Goal: Navigation & Orientation: Find specific page/section

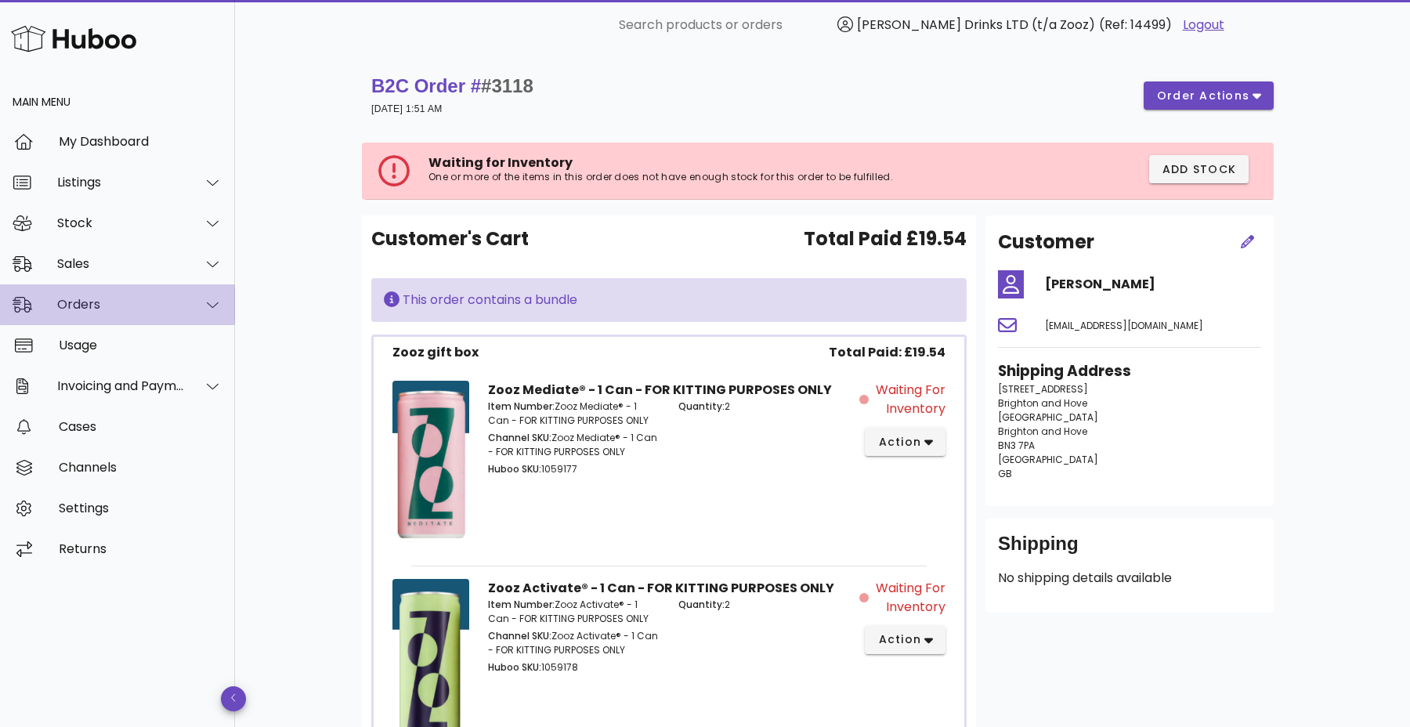
click at [129, 308] on div "Orders" at bounding box center [121, 304] width 128 height 15
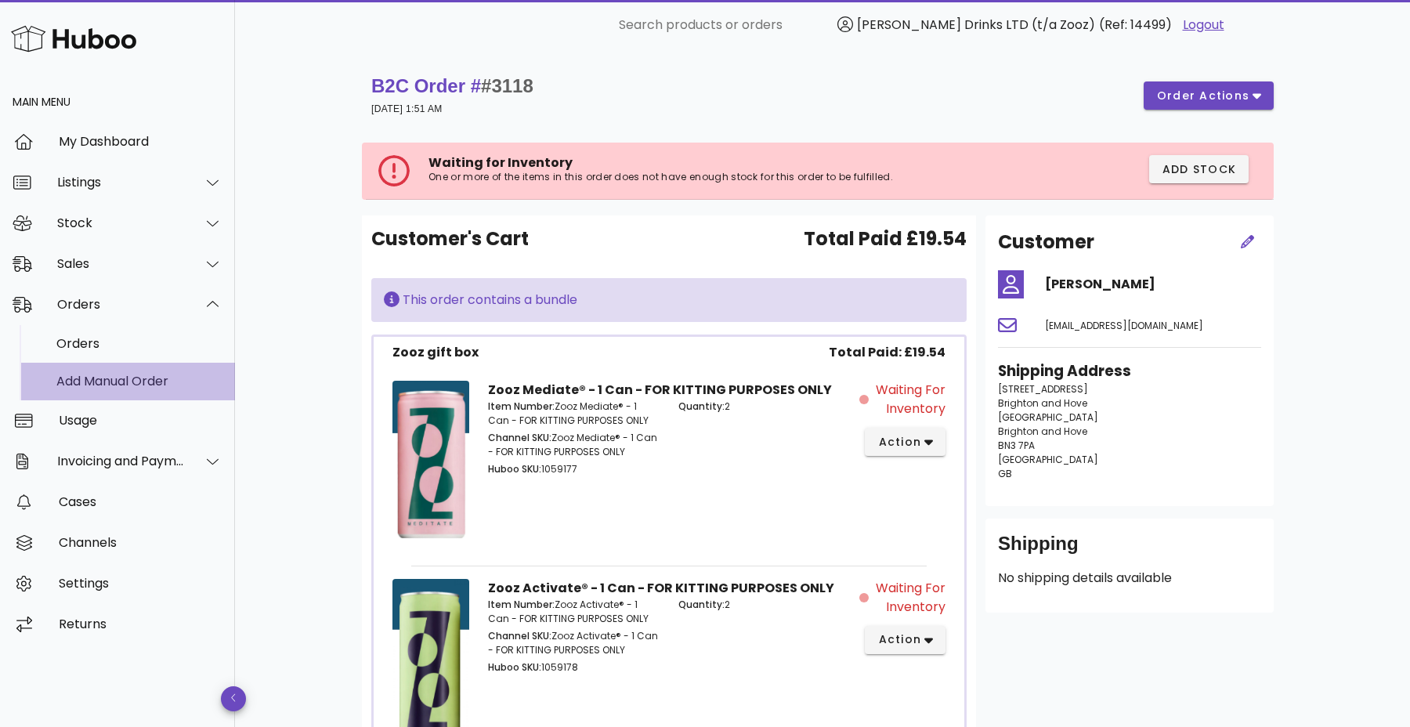
click at [117, 383] on div "Add Manual Order" at bounding box center [139, 381] width 166 height 15
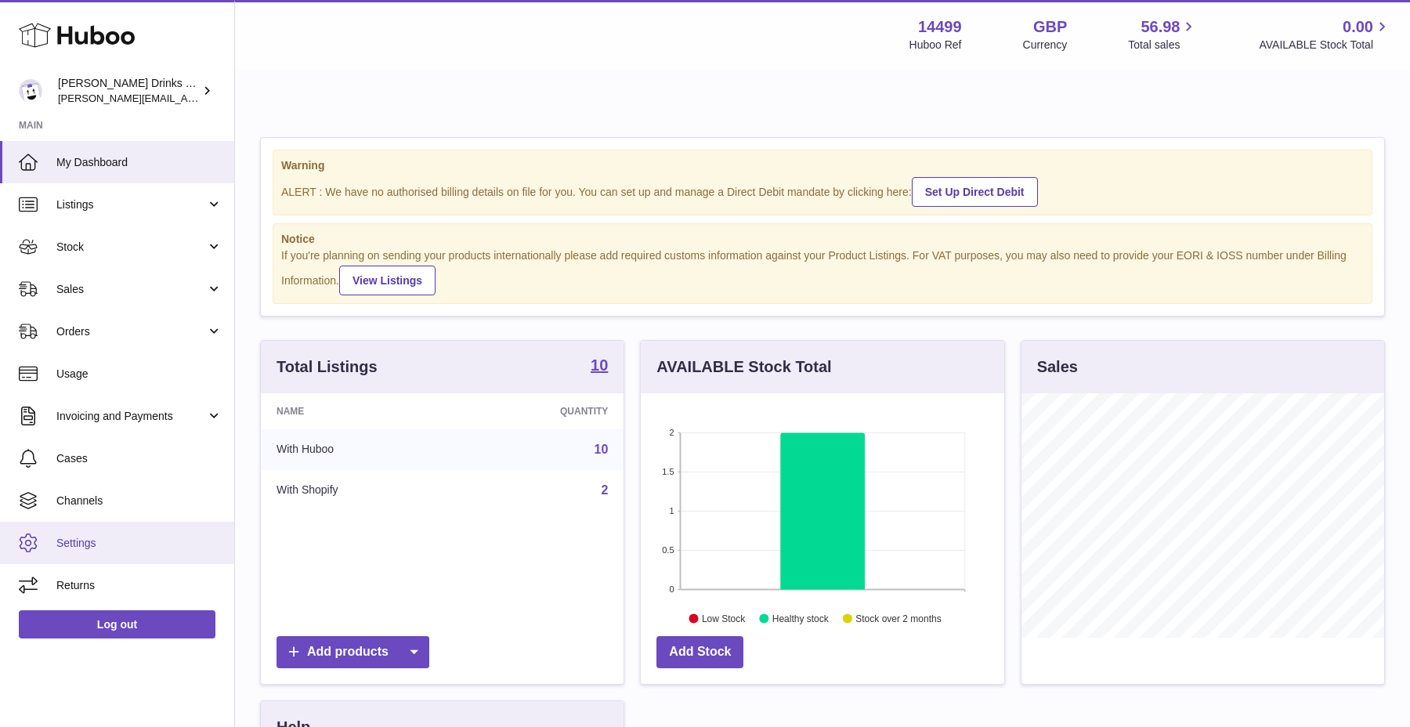
click at [86, 550] on span "Settings" at bounding box center [139, 543] width 166 height 15
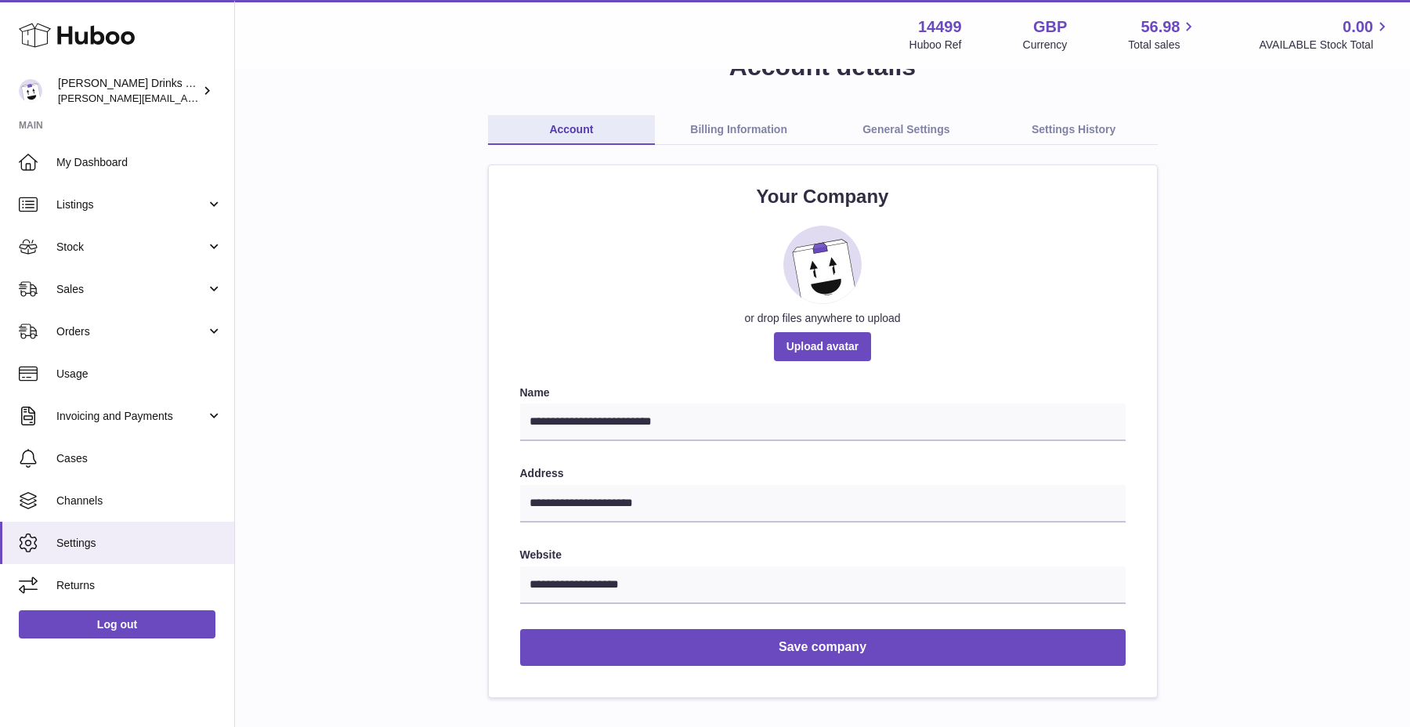
scroll to position [97, 0]
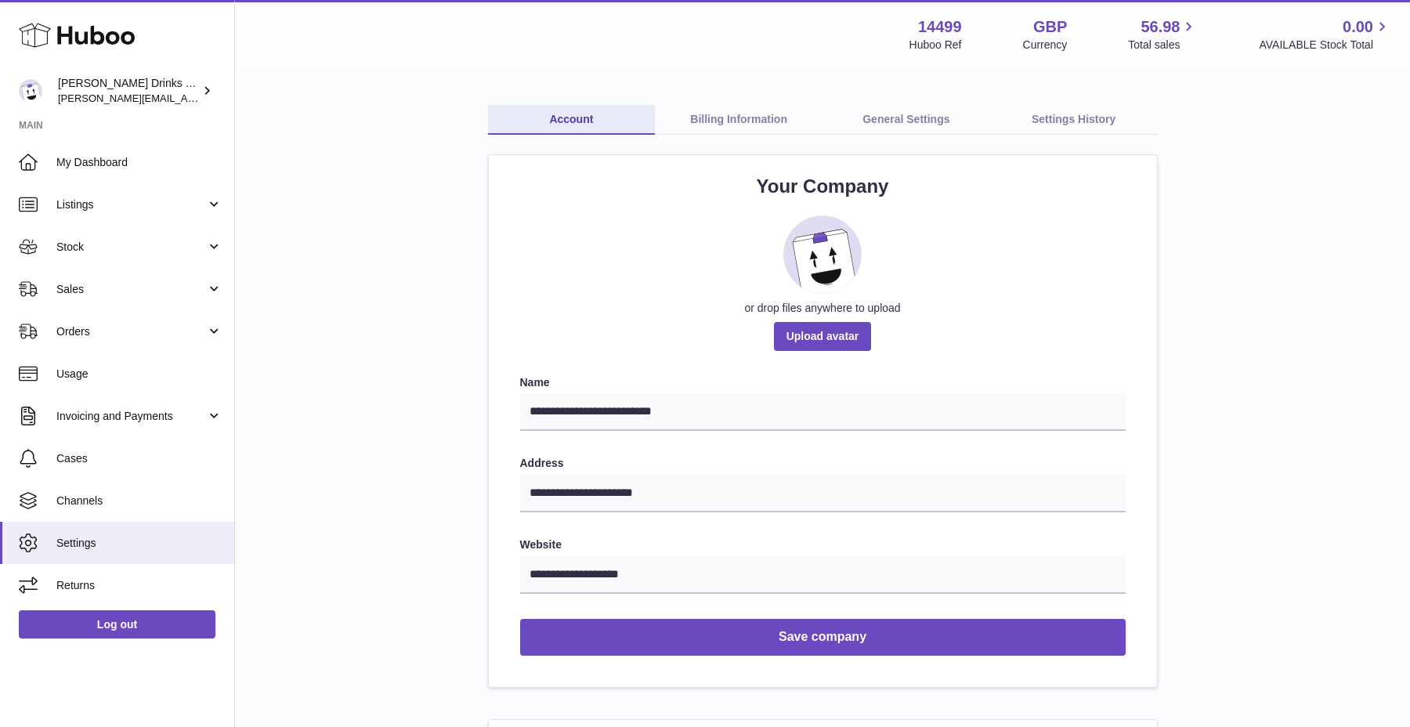
click at [1092, 105] on link "Settings History" at bounding box center [1074, 120] width 168 height 30
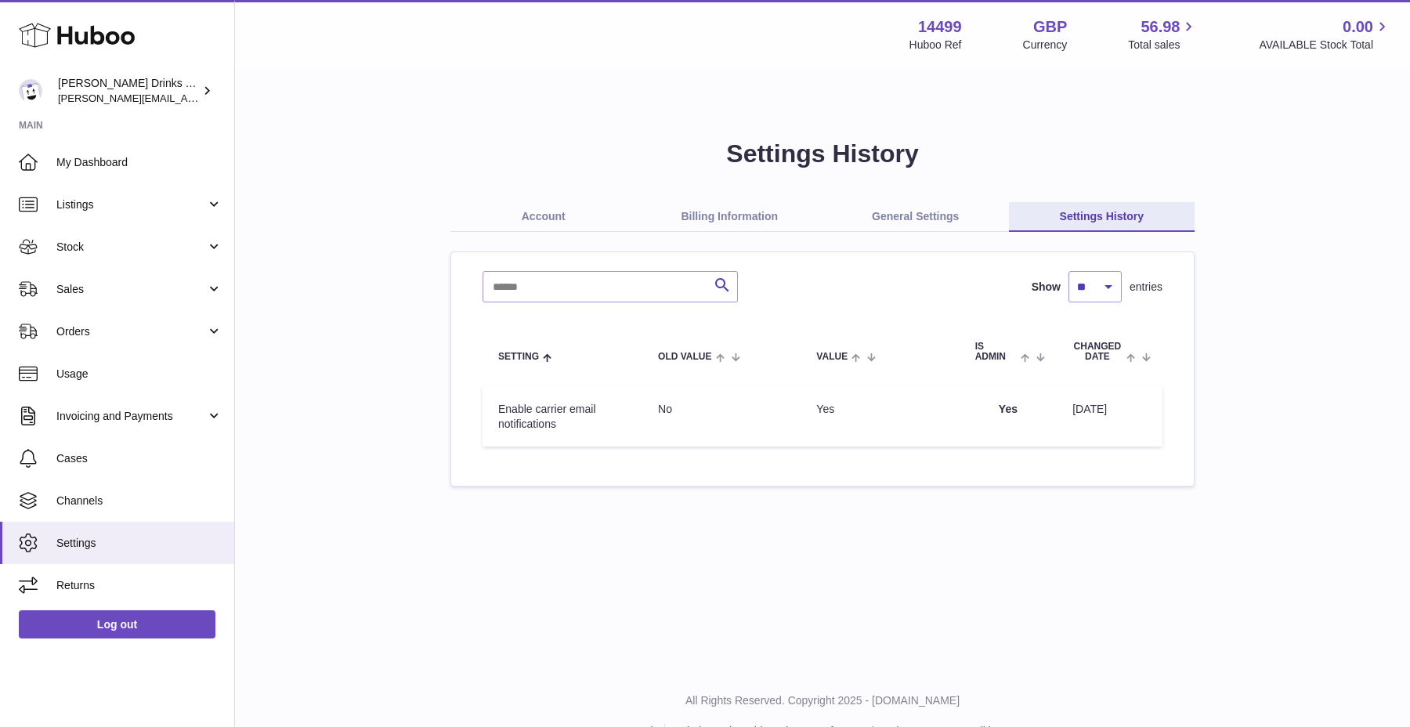
click at [573, 202] on link "Account" at bounding box center [543, 217] width 186 height 30
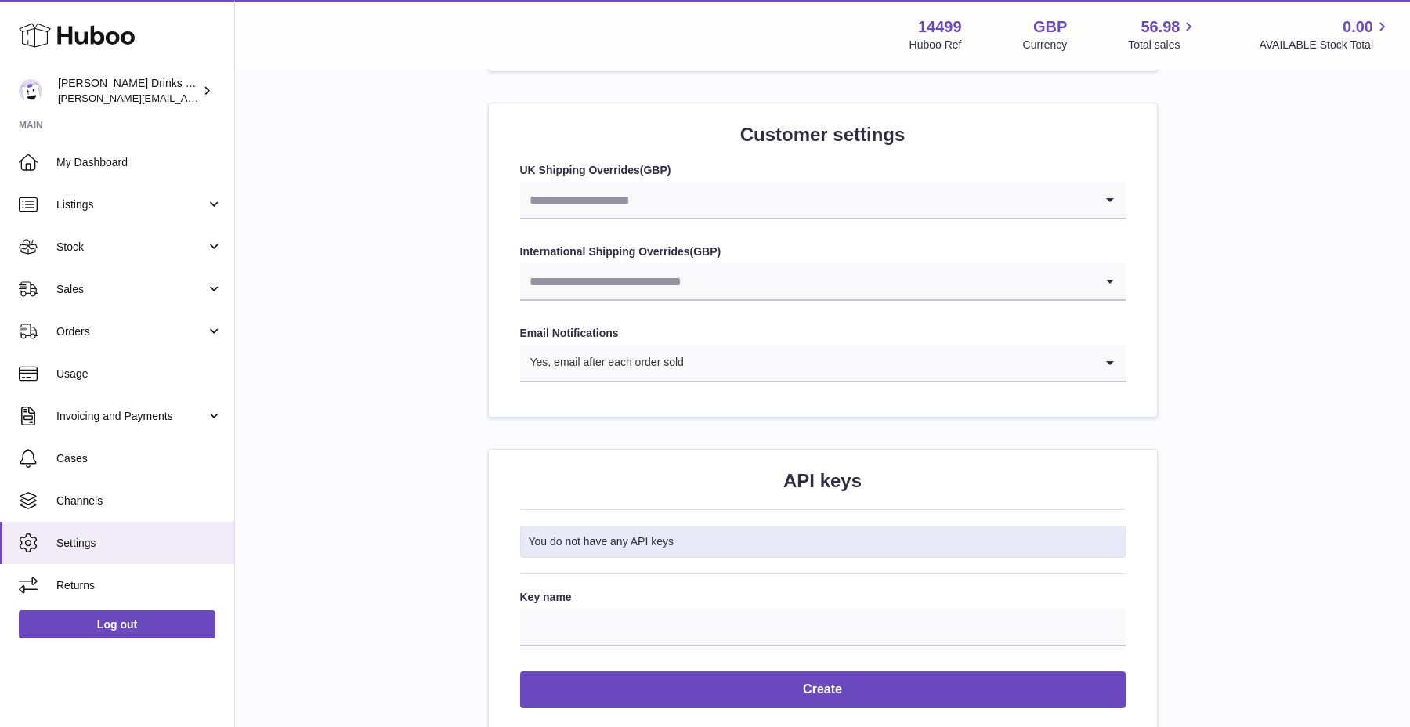
scroll to position [1664, 0]
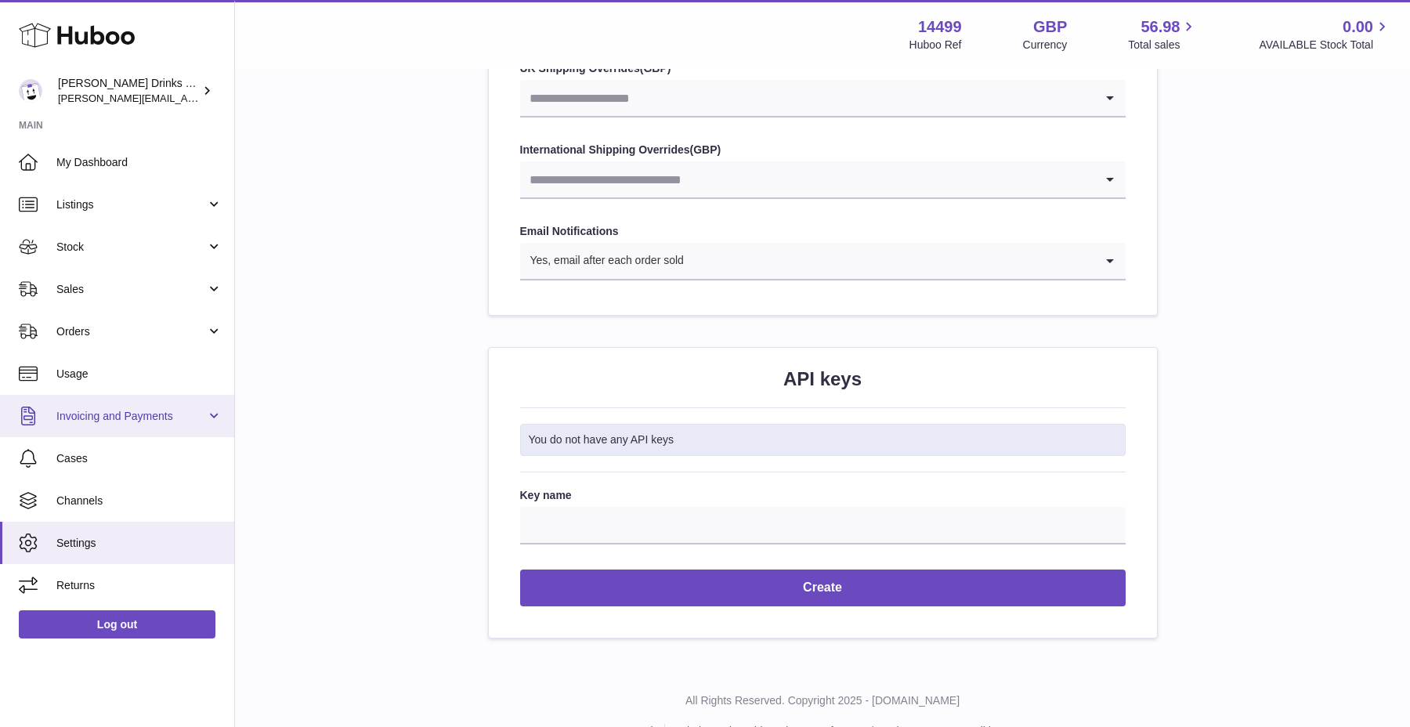
click at [102, 415] on span "Invoicing and Payments" at bounding box center [131, 416] width 150 height 15
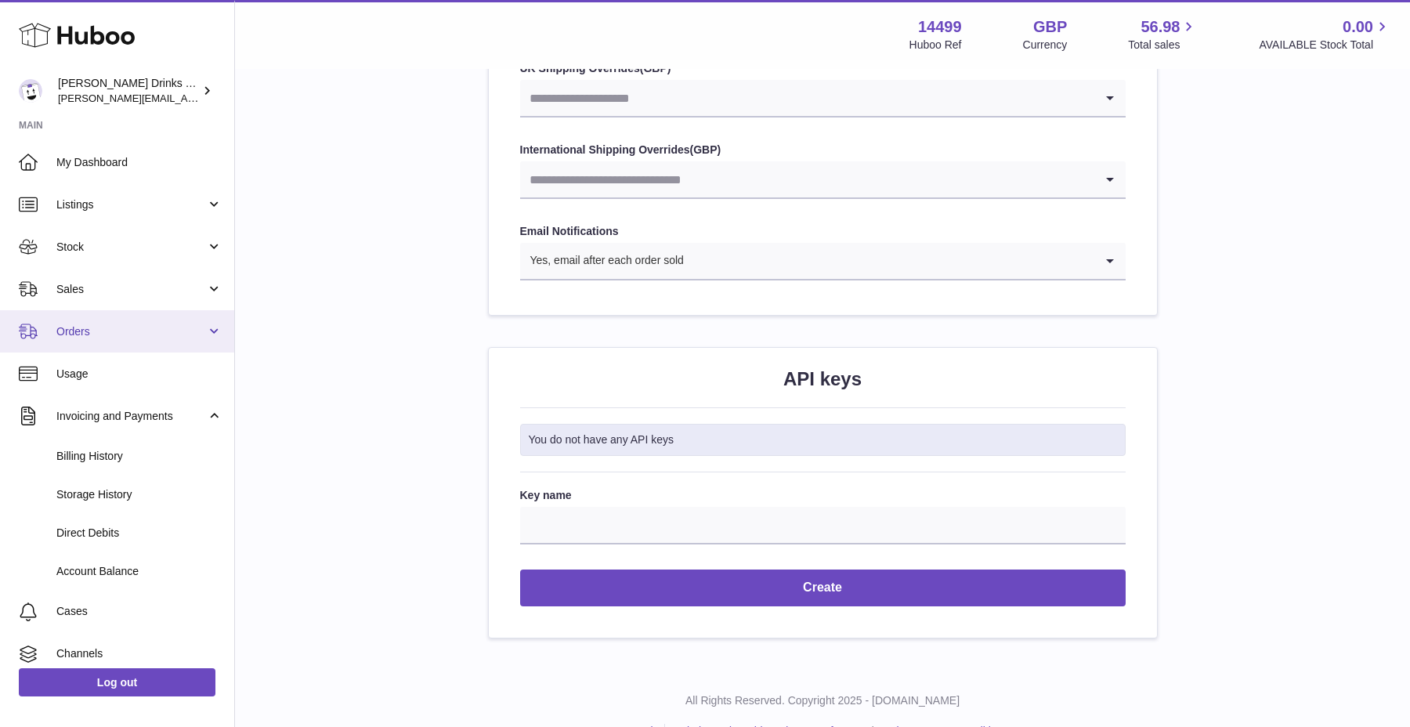
click at [111, 347] on link "Orders" at bounding box center [117, 331] width 234 height 42
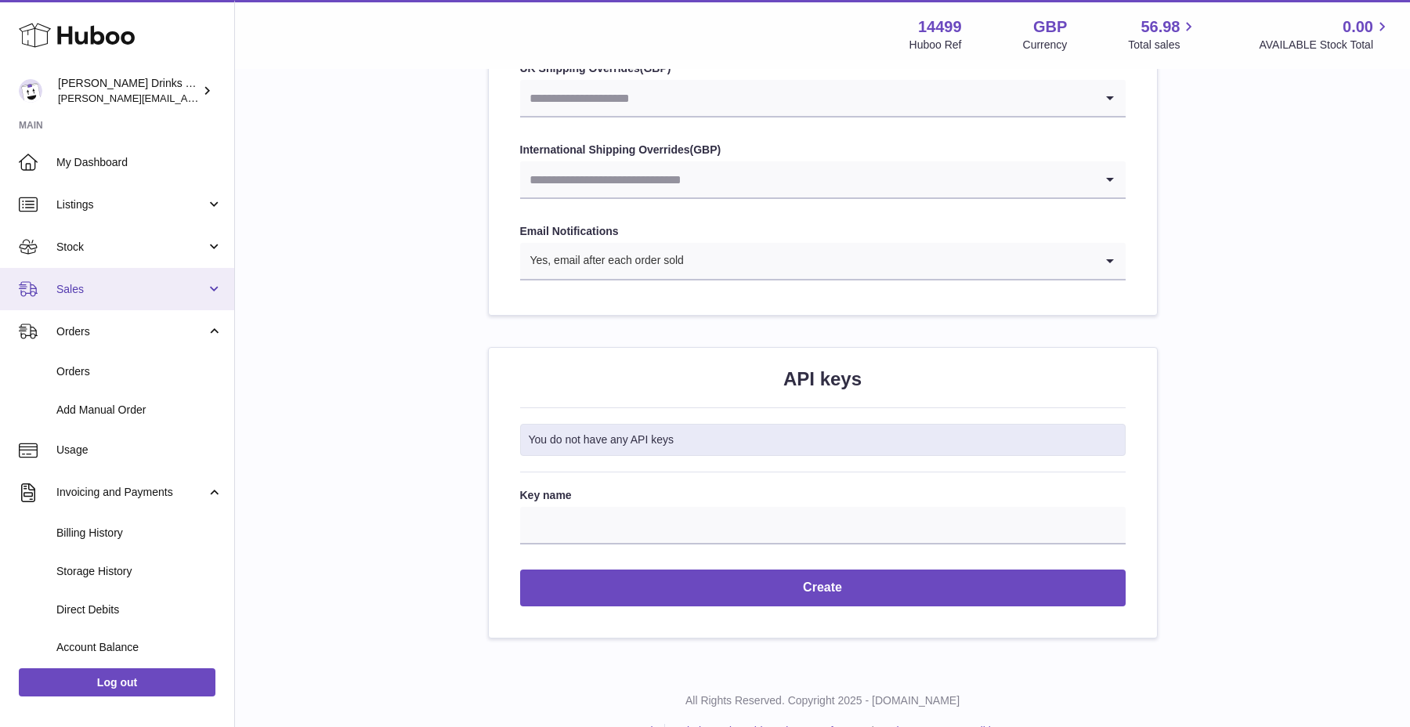
click at [124, 291] on span "Sales" at bounding box center [131, 289] width 150 height 15
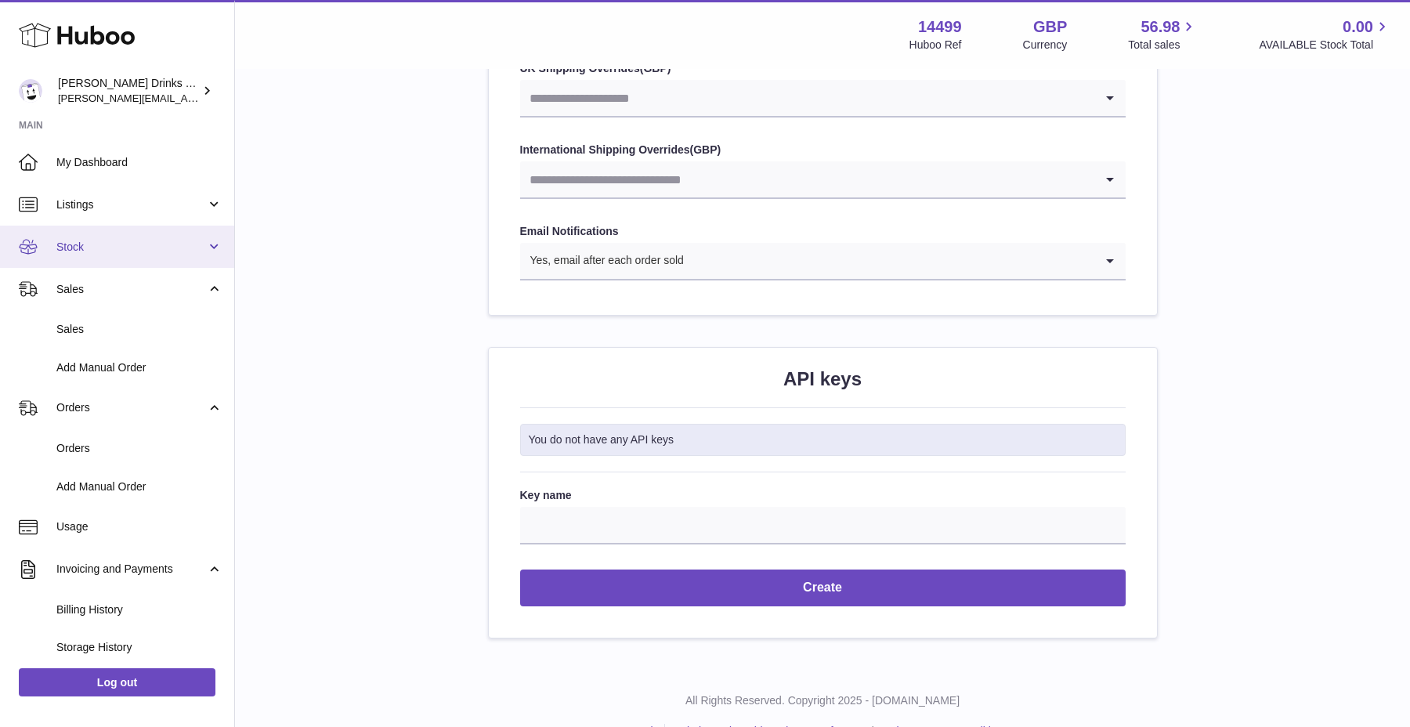
click at [136, 250] on span "Stock" at bounding box center [131, 247] width 150 height 15
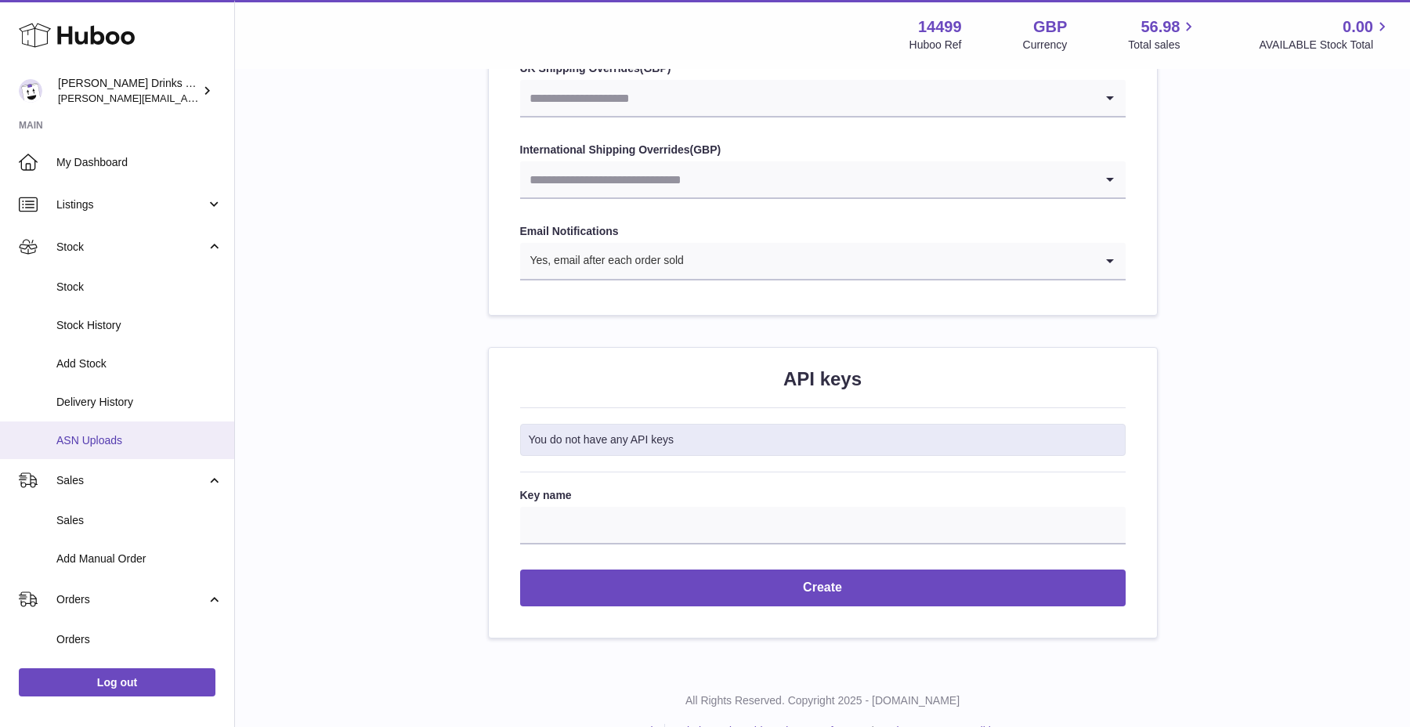
click at [119, 450] on link "ASN Uploads" at bounding box center [117, 440] width 234 height 38
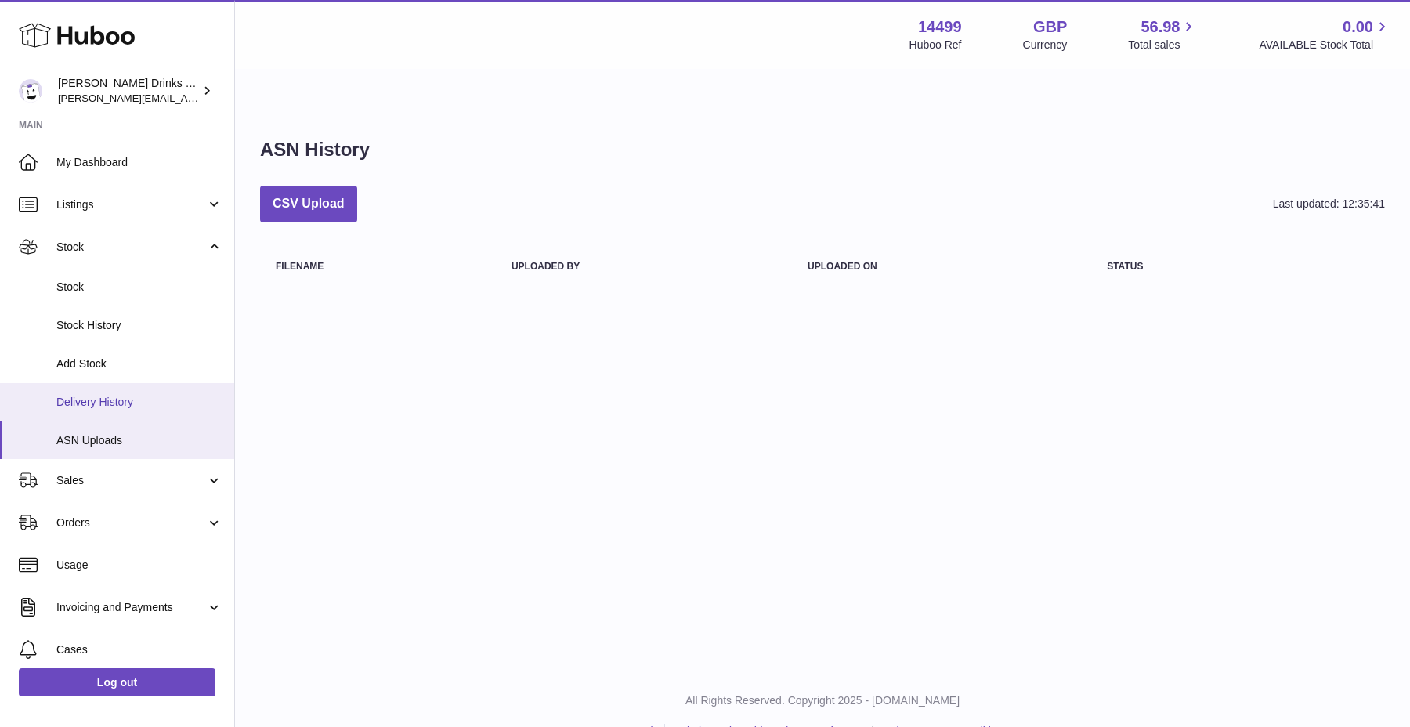
click at [152, 397] on span "Delivery History" at bounding box center [139, 402] width 166 height 15
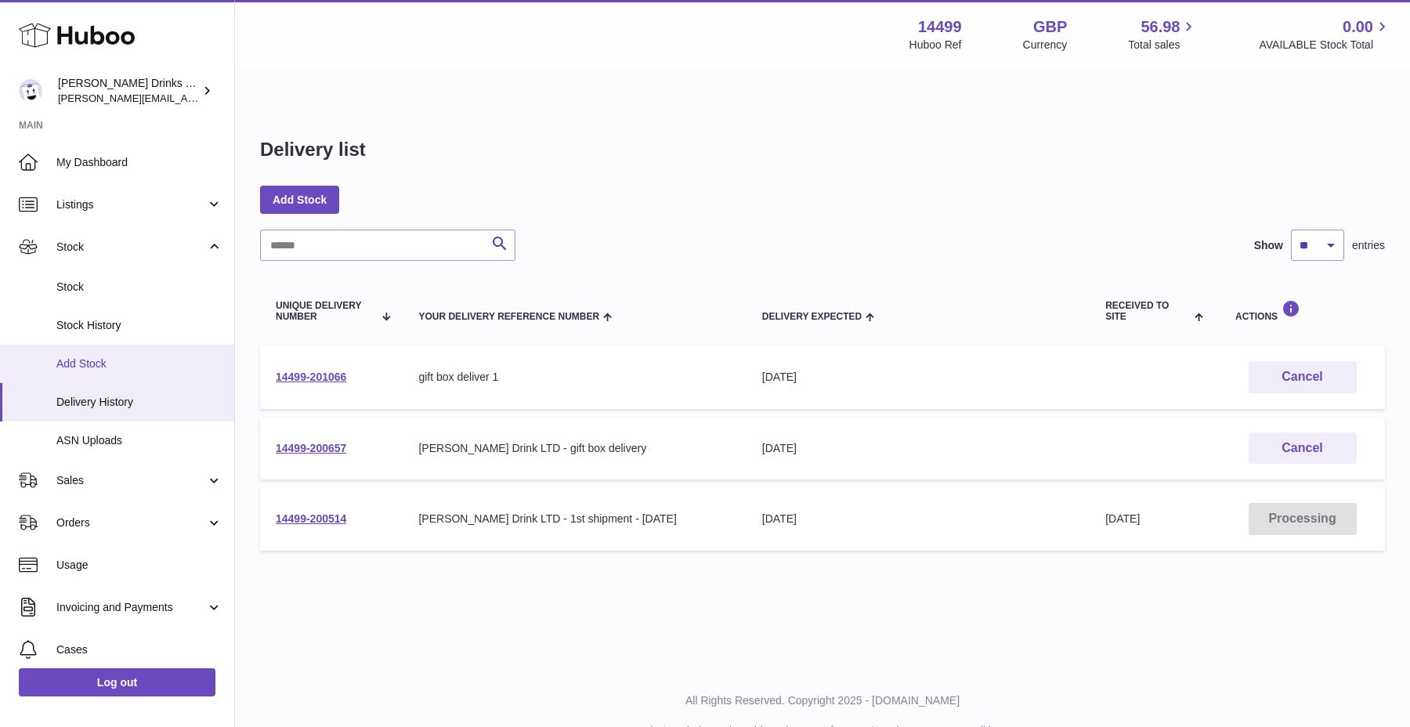
click at [141, 346] on link "Add Stock" at bounding box center [117, 364] width 234 height 38
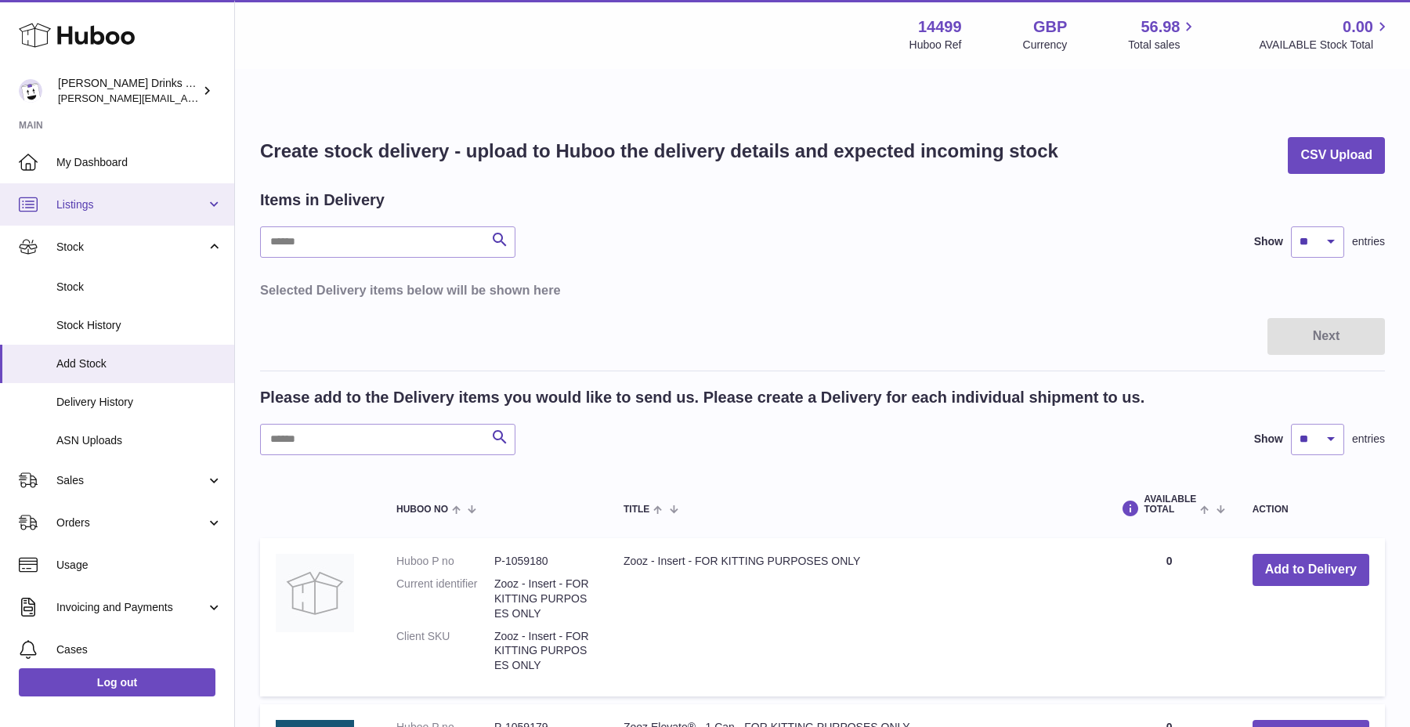
click at [137, 209] on span "Listings" at bounding box center [131, 204] width 150 height 15
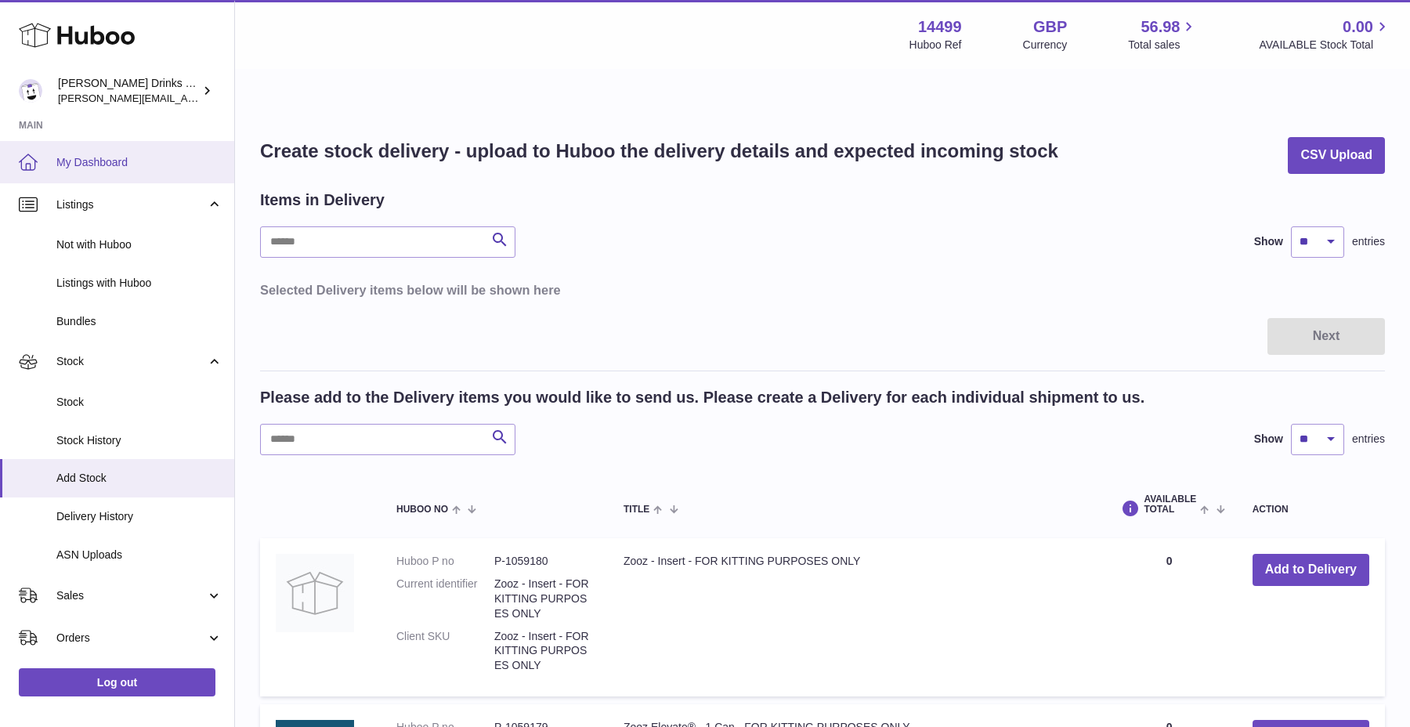
click at [138, 178] on link "My Dashboard" at bounding box center [117, 162] width 234 height 42
